Goal: Task Accomplishment & Management: Complete application form

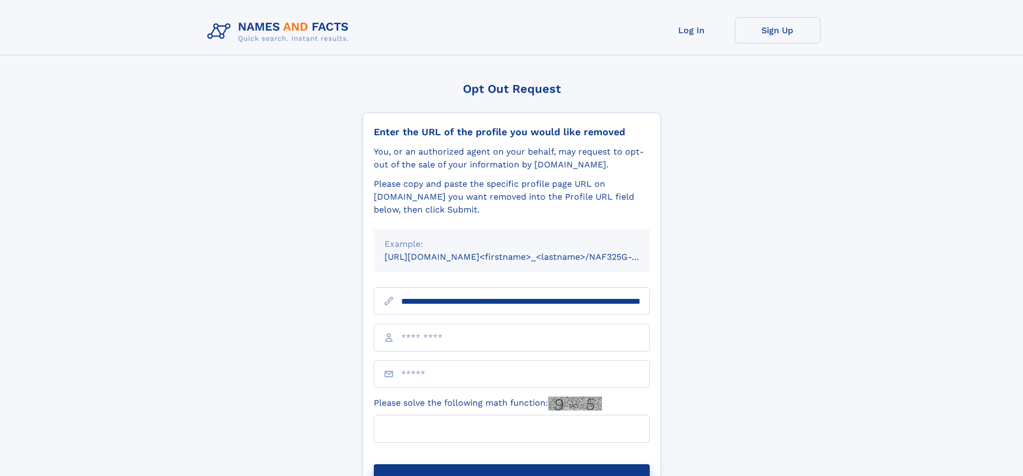
scroll to position [0, 113]
type input "**********"
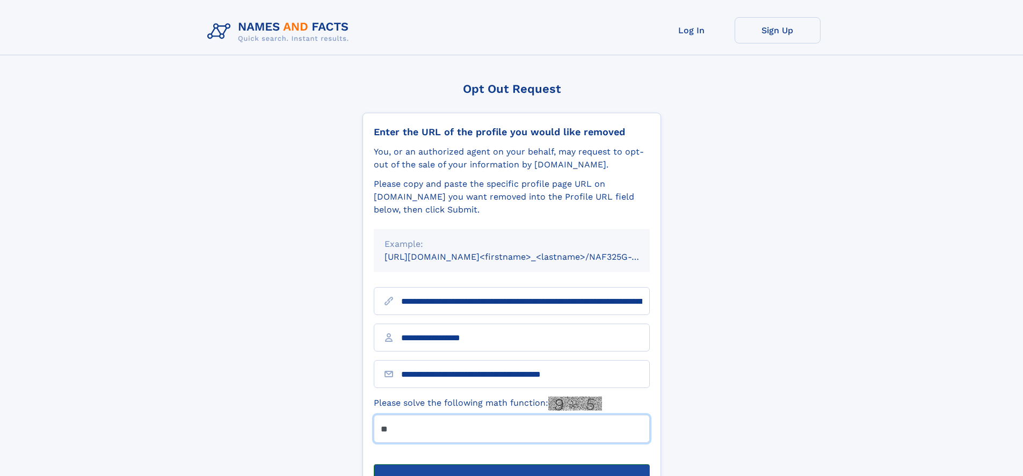
type input "**"
click at [511, 464] on button "Submit Opt Out Request" at bounding box center [512, 481] width 276 height 34
